Goal: Browse casually

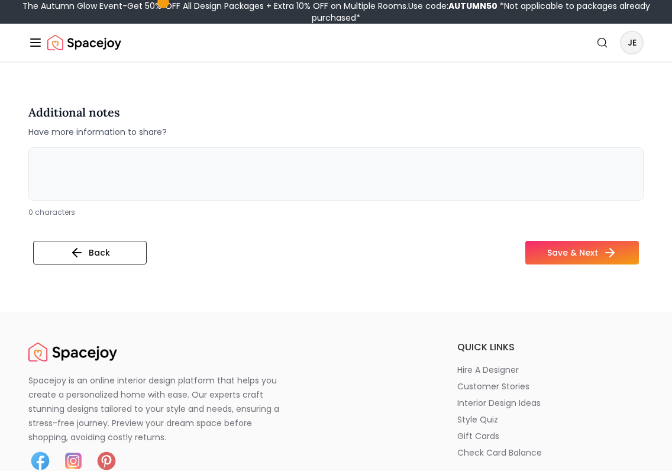
scroll to position [2360, 0]
